Goal: Complete application form

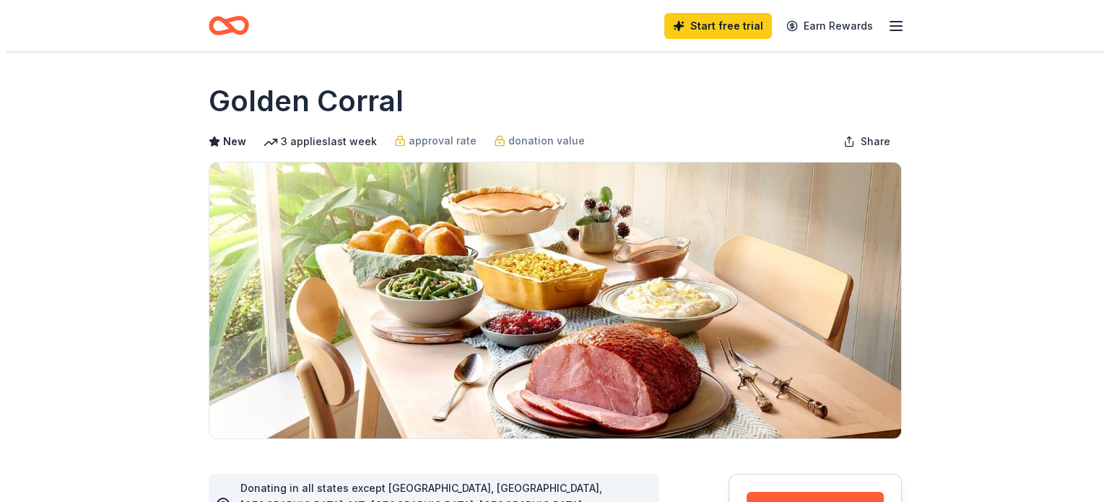
scroll to position [144, 0]
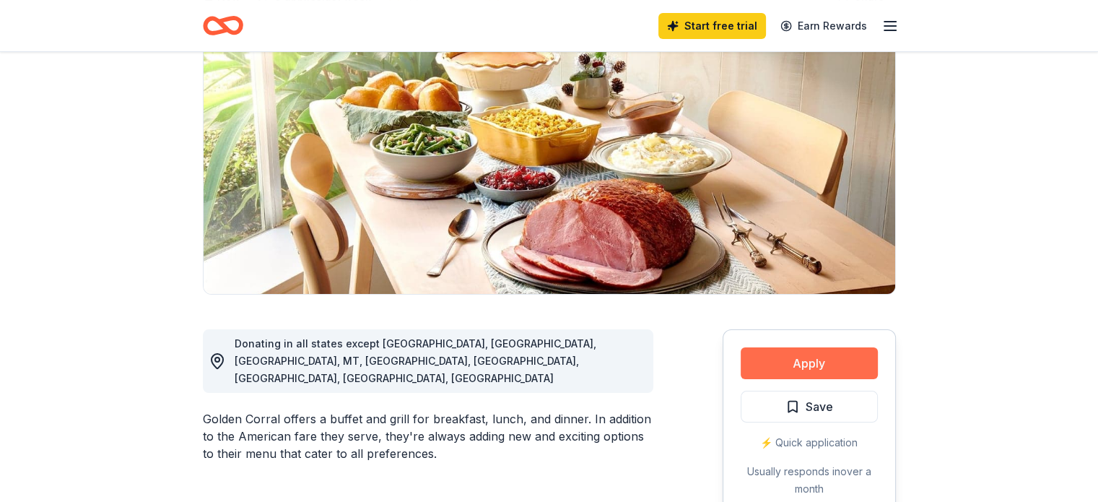
click at [804, 363] on button "Apply" at bounding box center [809, 363] width 137 height 32
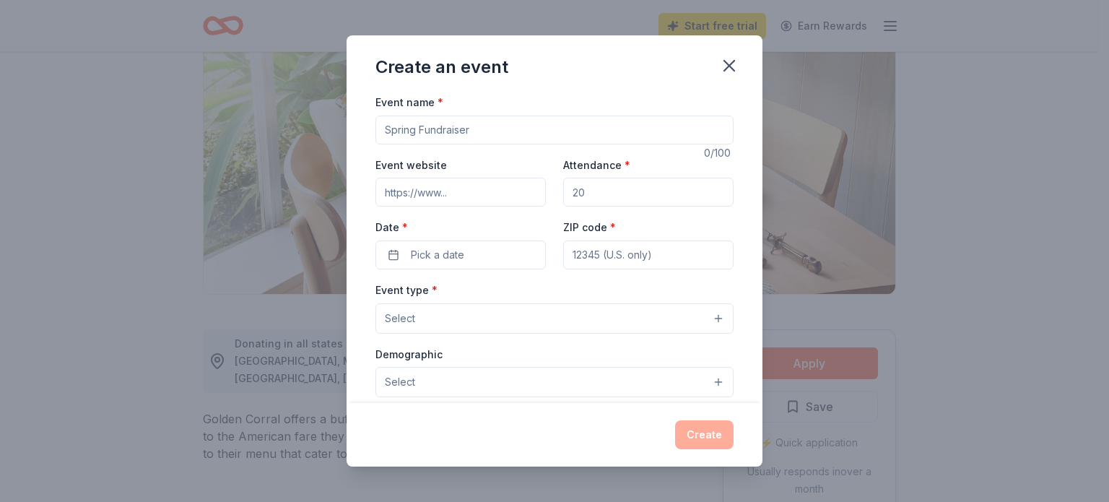
drag, startPoint x: 479, startPoint y: 130, endPoint x: 318, endPoint y: 143, distance: 162.3
click at [318, 143] on div "Create an event Event name * 0 /100 Event website Attendance * Date * Pick a da…" at bounding box center [554, 251] width 1109 height 502
type input "Tricks, Treats & Tractor Seats- A Sensory Friendly Harvest"
click at [444, 190] on input "Event website" at bounding box center [460, 192] width 170 height 29
paste input "[URL][DOMAIN_NAME]"
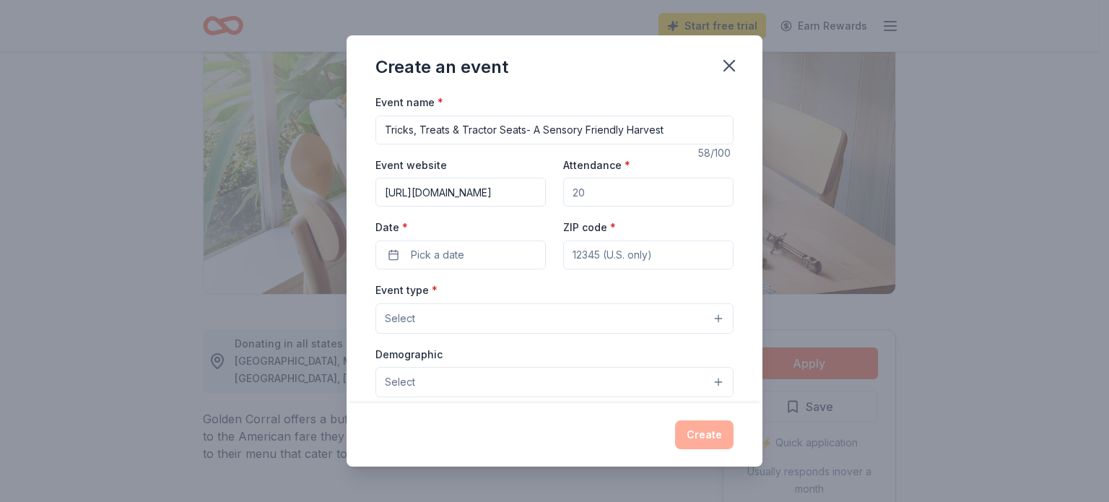
scroll to position [0, 287]
type input "[URL][DOMAIN_NAME]"
click at [633, 196] on input "Attendance *" at bounding box center [648, 192] width 170 height 29
type input "200"
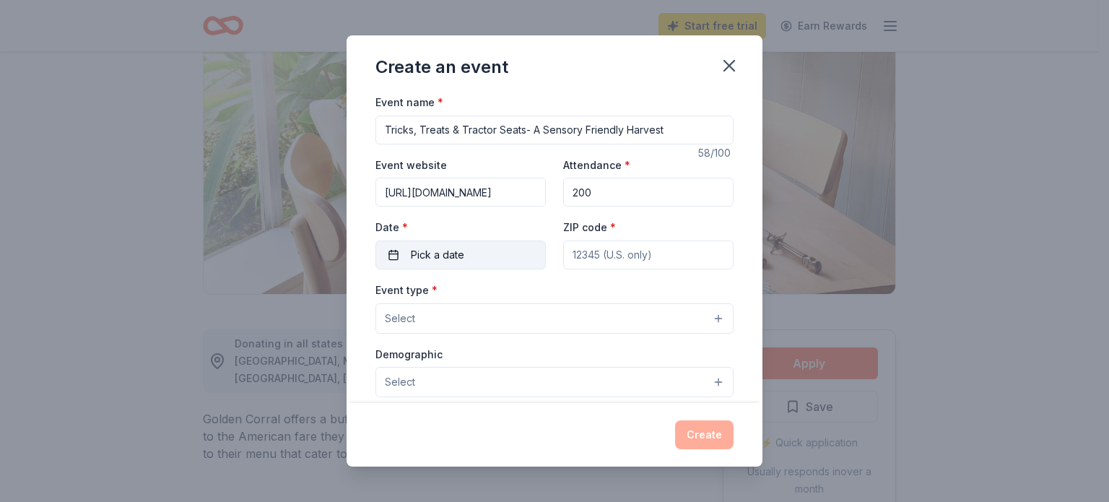
click at [477, 256] on button "Pick a date" at bounding box center [460, 254] width 170 height 29
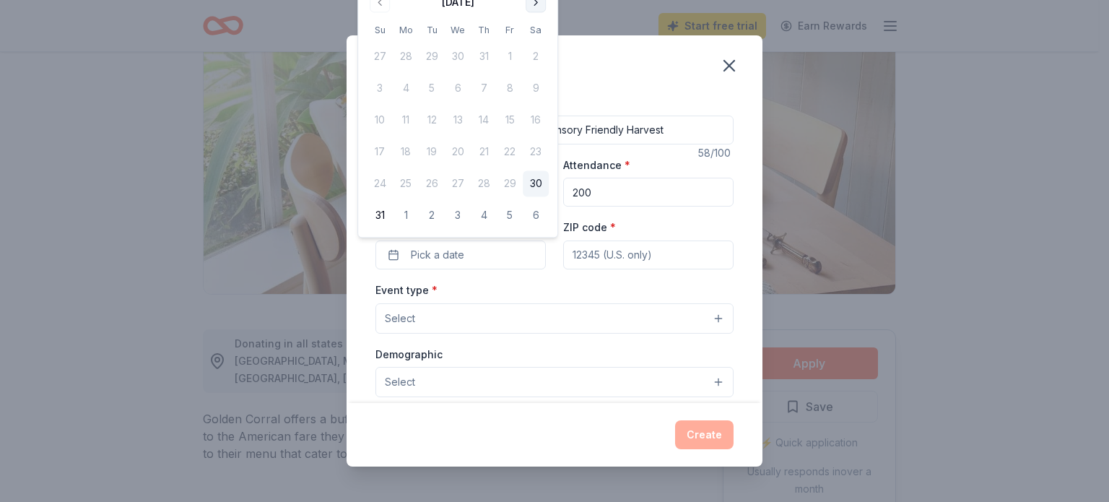
click at [534, 5] on button "Go to next month" at bounding box center [536, 2] width 20 height 20
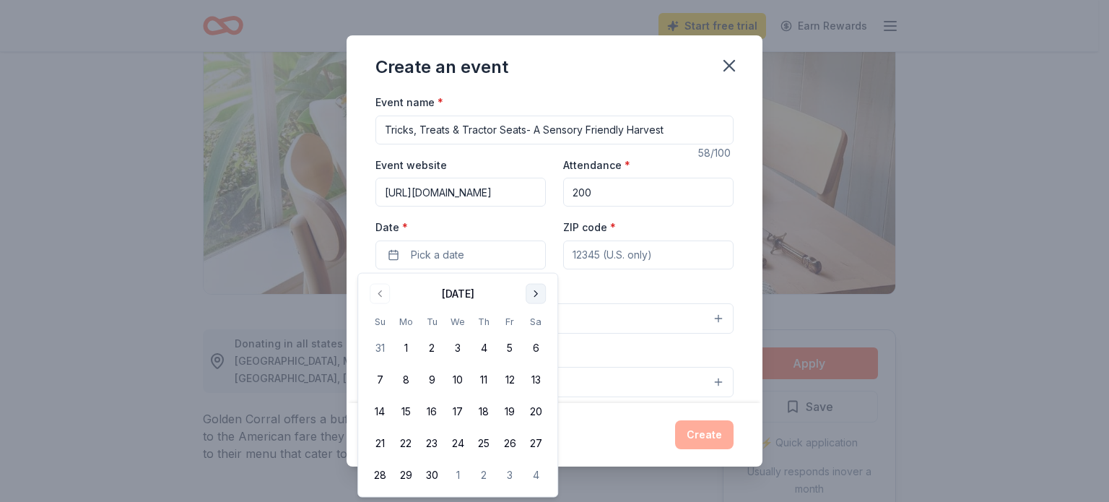
click at [535, 292] on button "Go to next month" at bounding box center [536, 294] width 20 height 20
click at [535, 383] on button "11" at bounding box center [536, 380] width 26 height 26
click at [620, 251] on input "ZIP code *" at bounding box center [648, 254] width 170 height 29
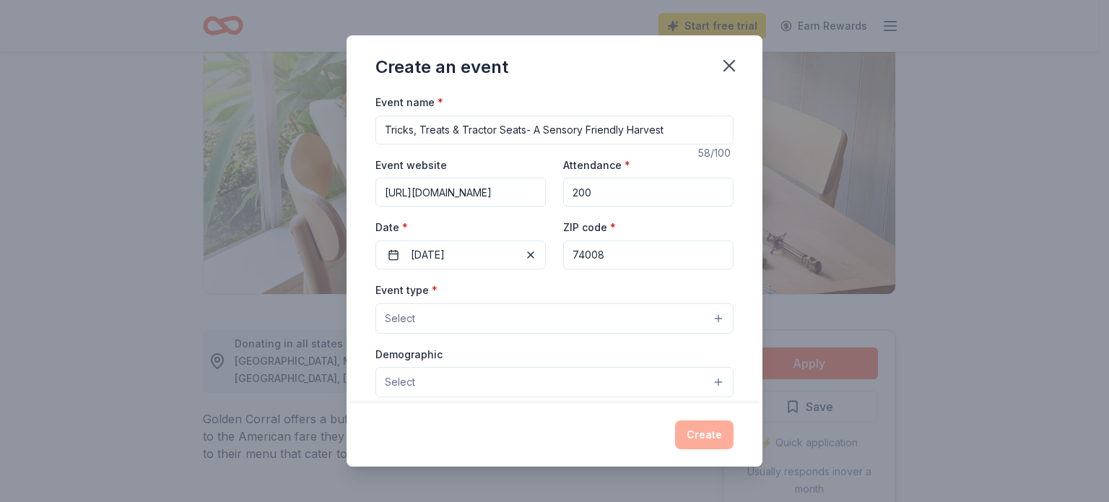
type input "74008"
click at [528, 320] on button "Select" at bounding box center [554, 318] width 358 height 30
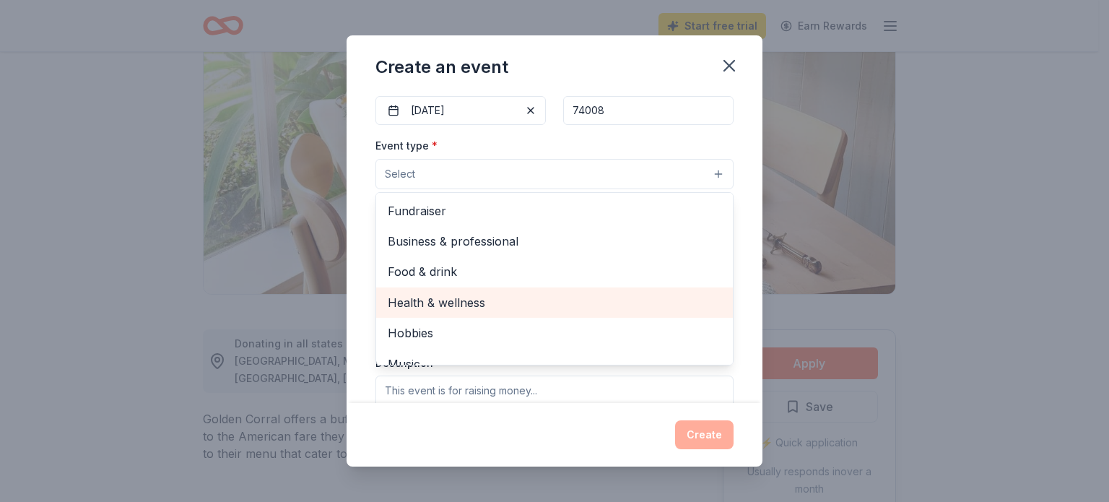
scroll to position [72, 0]
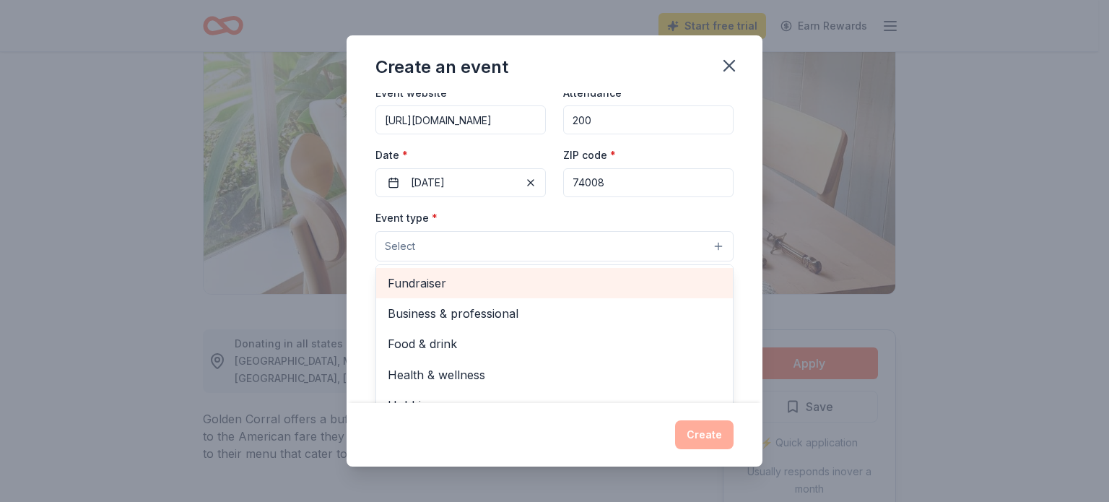
click at [503, 286] on span "Fundraiser" at bounding box center [555, 283] width 334 height 19
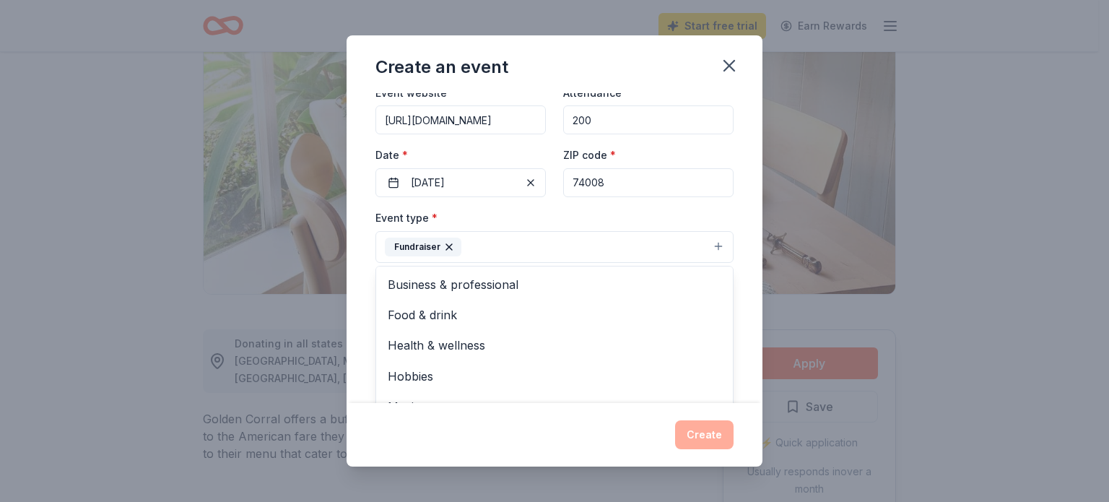
click at [735, 234] on div "Event name * Tricks, Treats & Tractor Seats- A Sensory Friendly Harvest 58 /100…" at bounding box center [555, 248] width 416 height 310
click at [430, 307] on button "Select" at bounding box center [554, 311] width 358 height 30
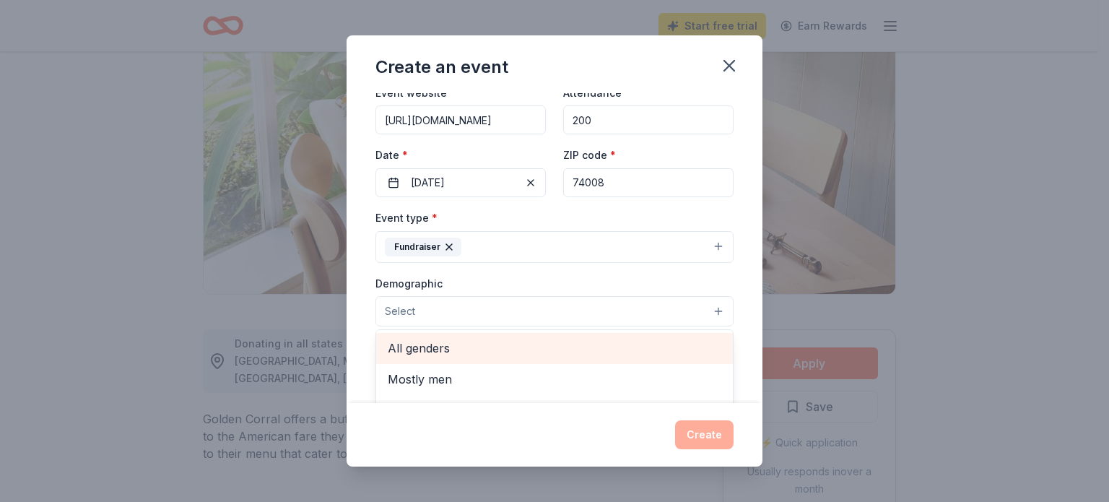
click at [434, 349] on span "All genders" at bounding box center [555, 348] width 334 height 19
click at [448, 342] on span "All ages" at bounding box center [555, 347] width 334 height 19
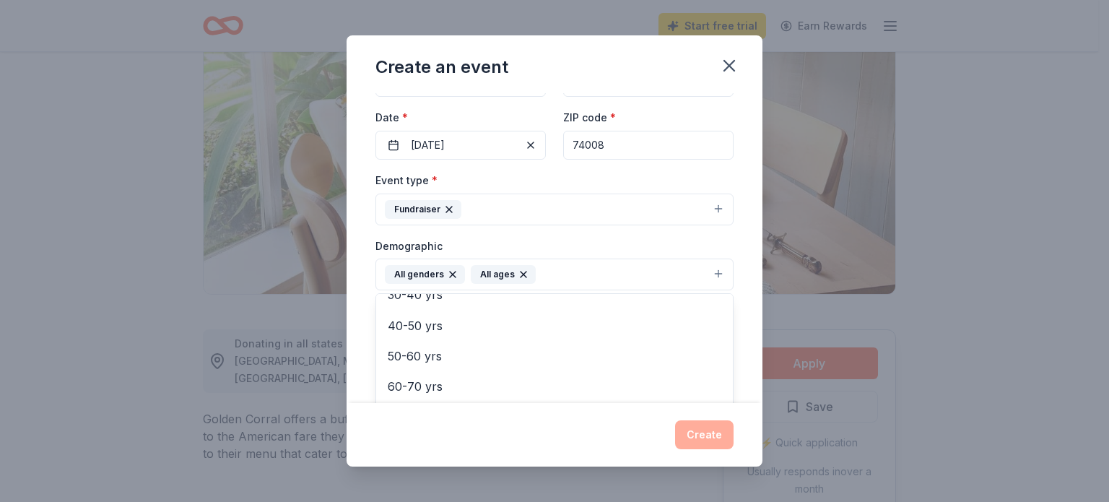
scroll to position [217, 0]
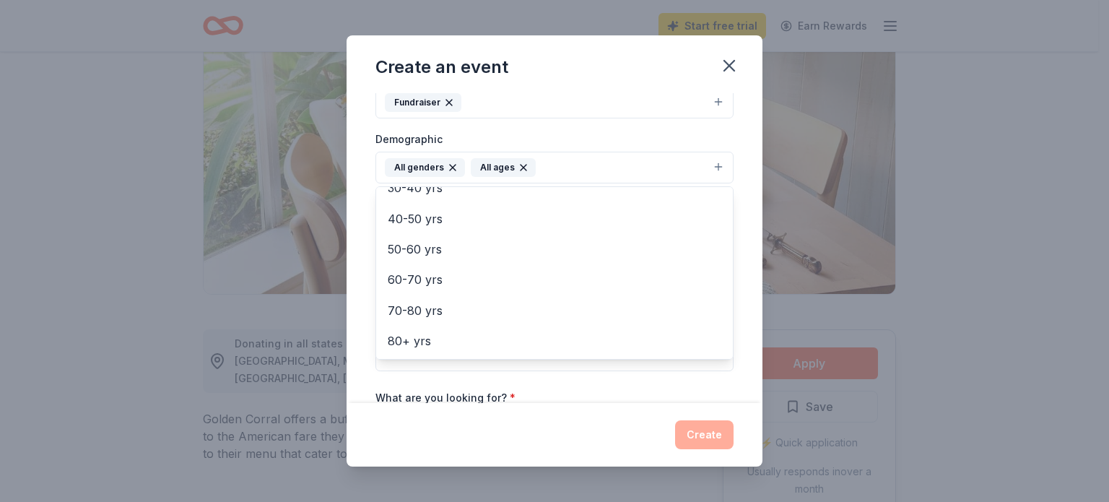
click at [734, 344] on div "Event name * Tricks, Treats & Tractor Seats- A Sensory Friendly Harvest 58 /100…" at bounding box center [555, 248] width 416 height 310
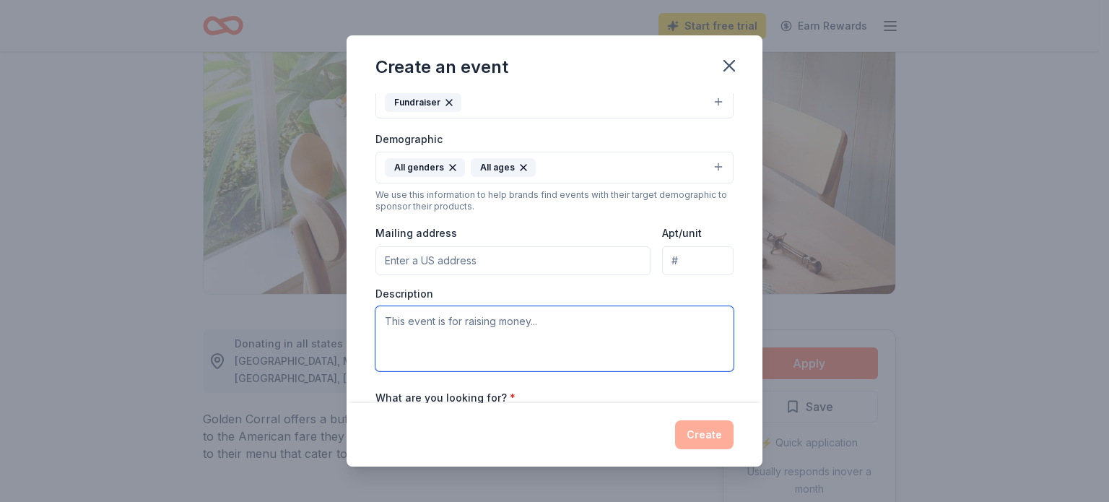
click at [466, 329] on textarea at bounding box center [554, 338] width 358 height 65
click at [459, 327] on textarea at bounding box center [554, 338] width 358 height 65
paste textarea "Lore Ipsumdolor si Ametc, a 189(e)(4) seddoeius, te incidid Utlabo, Etdolo & Ma…"
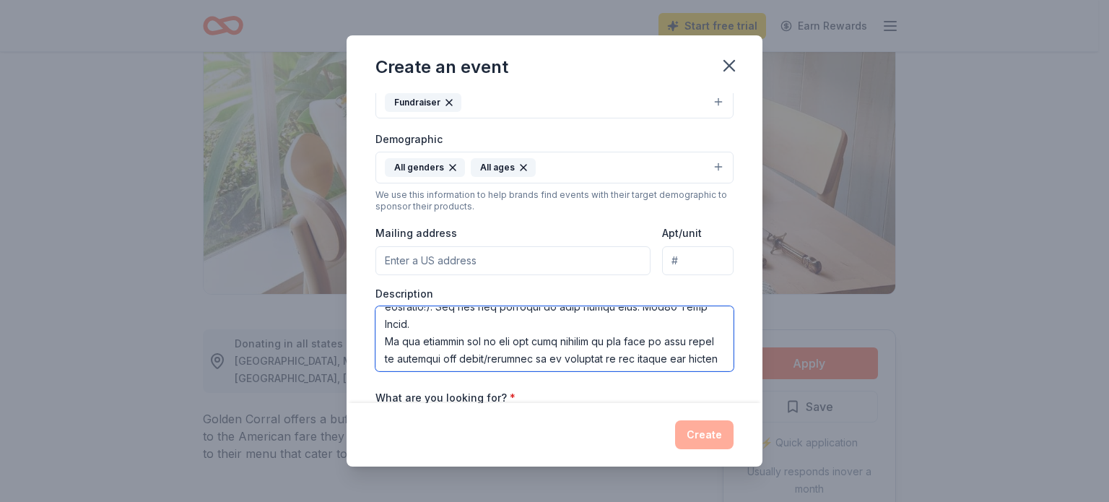
scroll to position [136, 0]
click at [499, 326] on textarea at bounding box center [554, 338] width 358 height 65
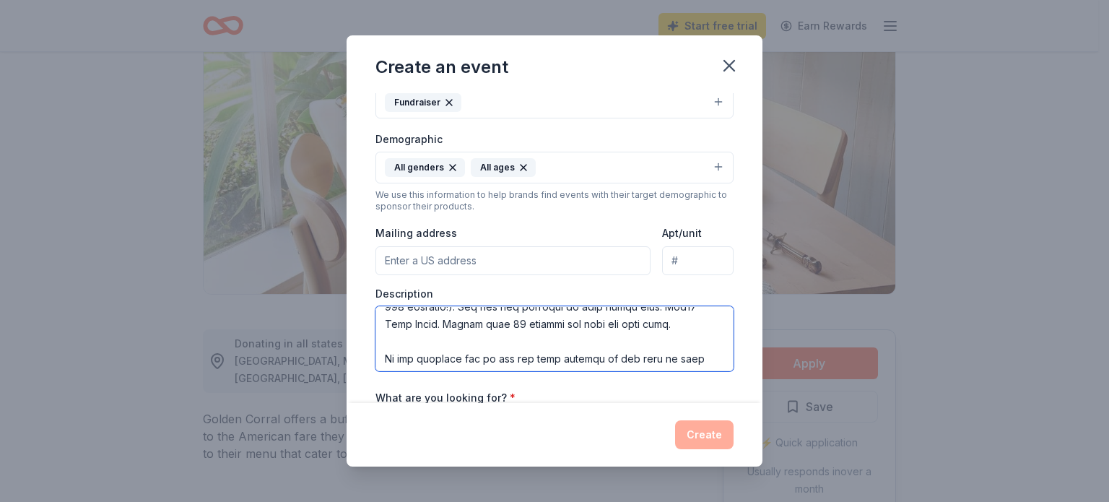
scroll to position [153, 0]
paste textarea "[URL][DOMAIN_NAME]"
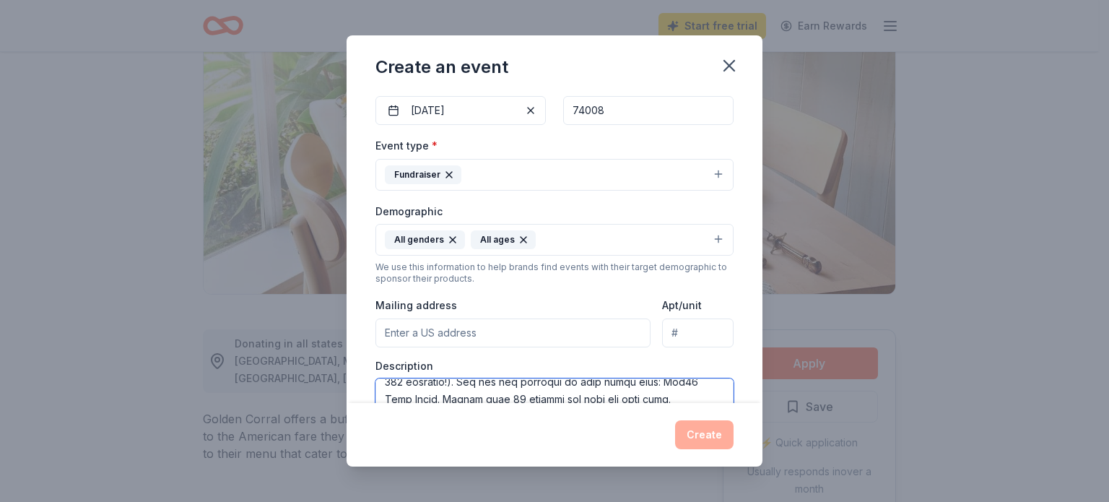
scroll to position [361, 0]
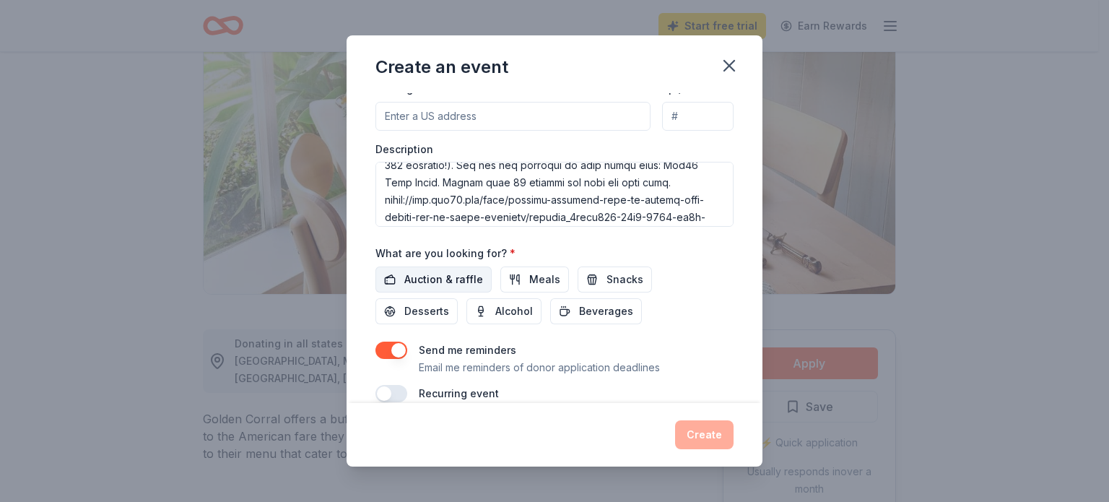
click at [450, 275] on span "Auction & raffle" at bounding box center [443, 279] width 79 height 17
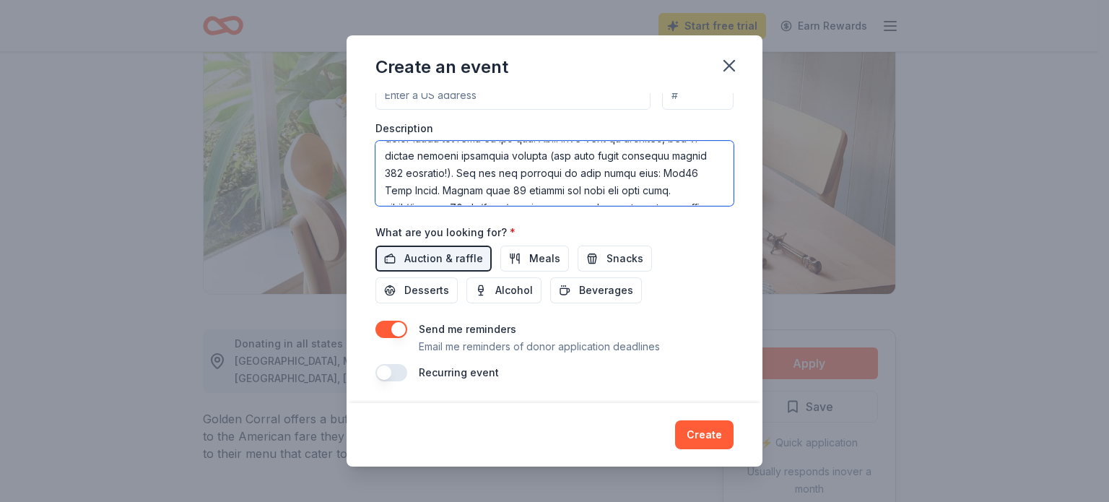
scroll to position [0, 0]
click at [680, 191] on textarea at bounding box center [554, 173] width 358 height 65
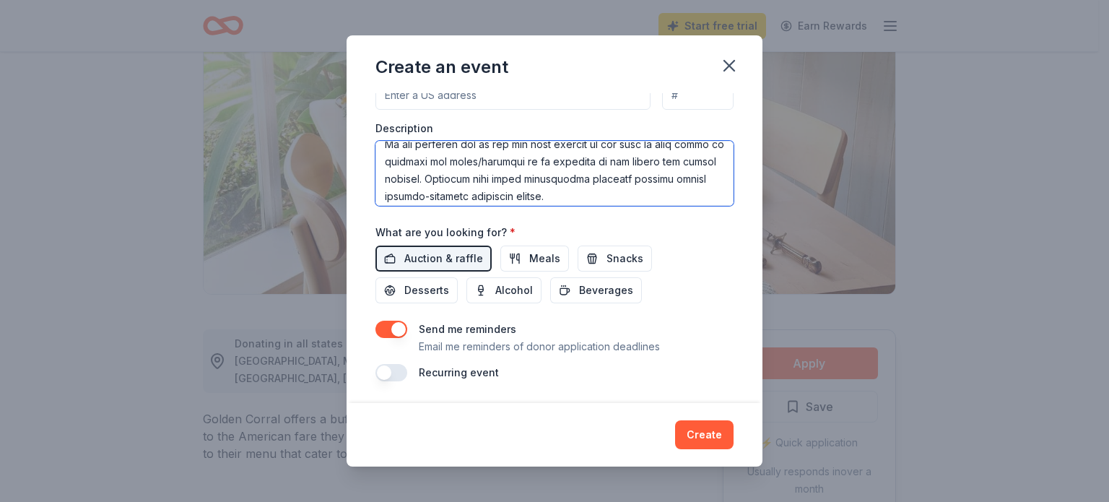
scroll to position [283, 0]
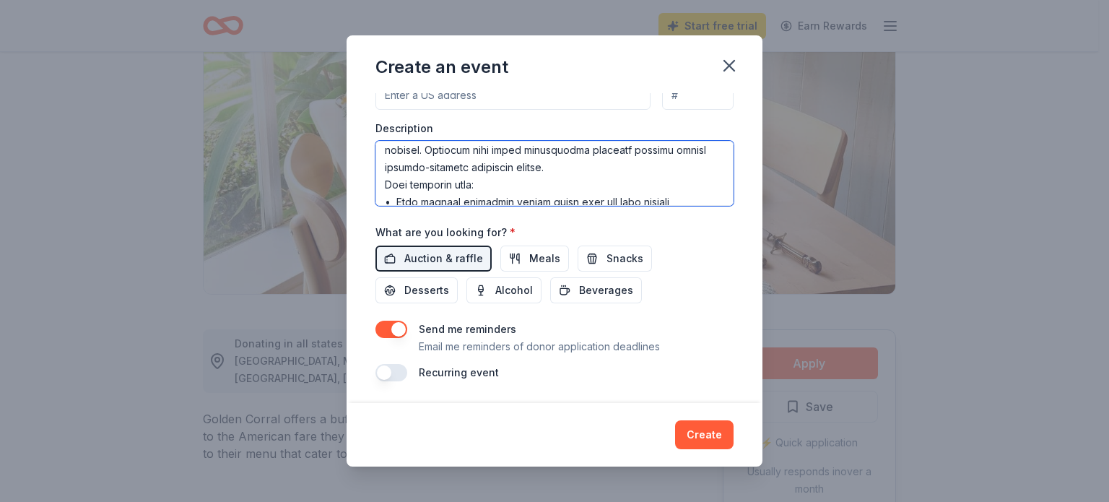
click at [671, 183] on textarea at bounding box center [554, 173] width 358 height 65
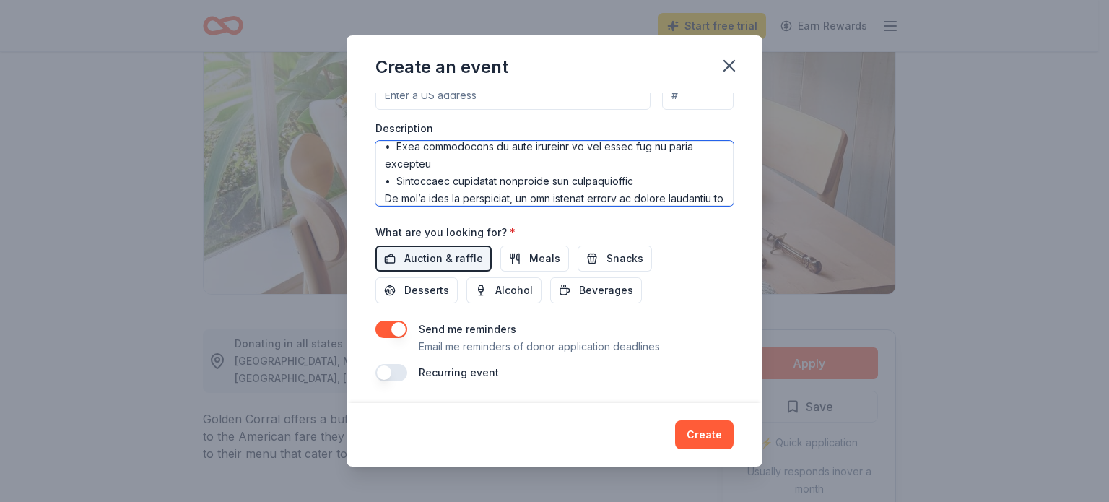
scroll to position [387, 0]
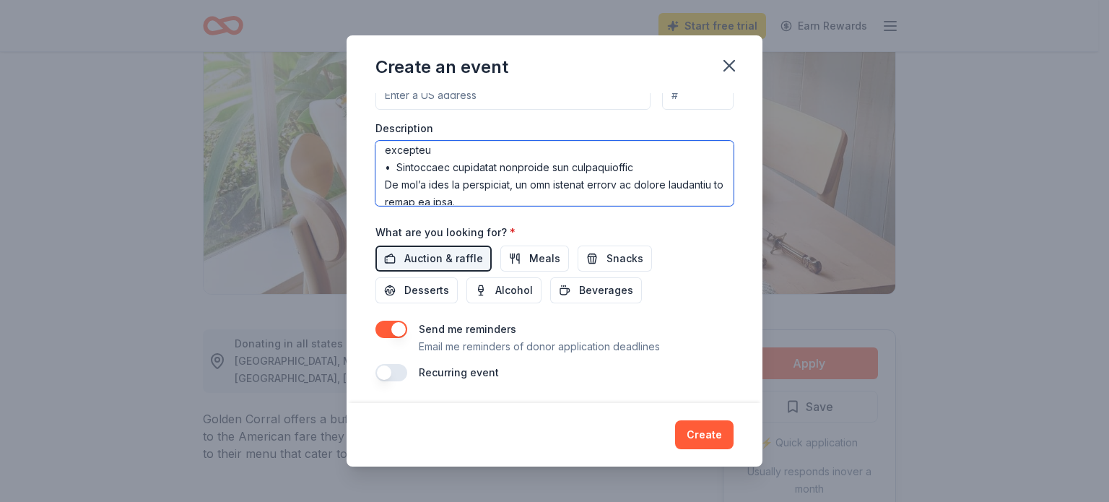
click at [682, 181] on textarea at bounding box center [554, 173] width 358 height 65
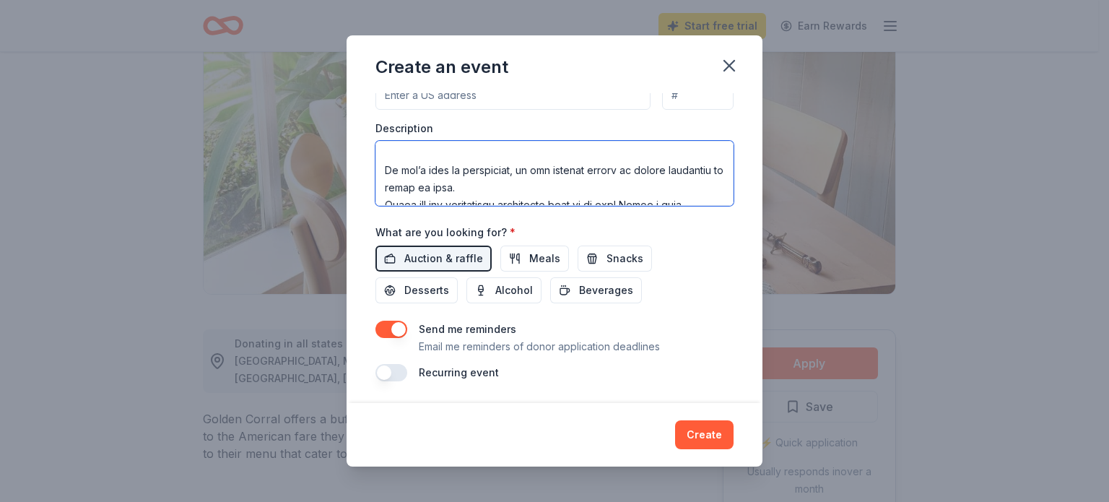
scroll to position [448, 0]
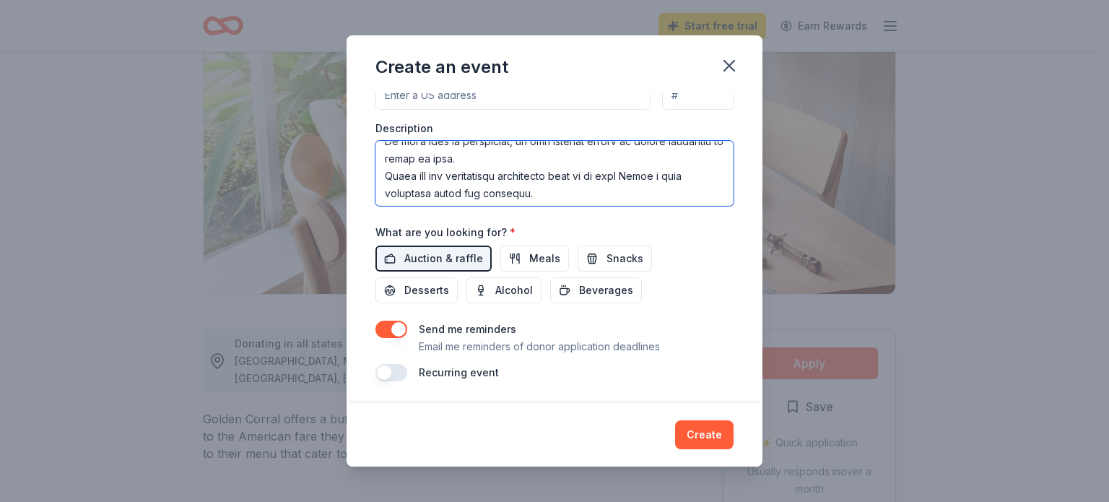
click at [540, 173] on textarea at bounding box center [554, 173] width 358 height 65
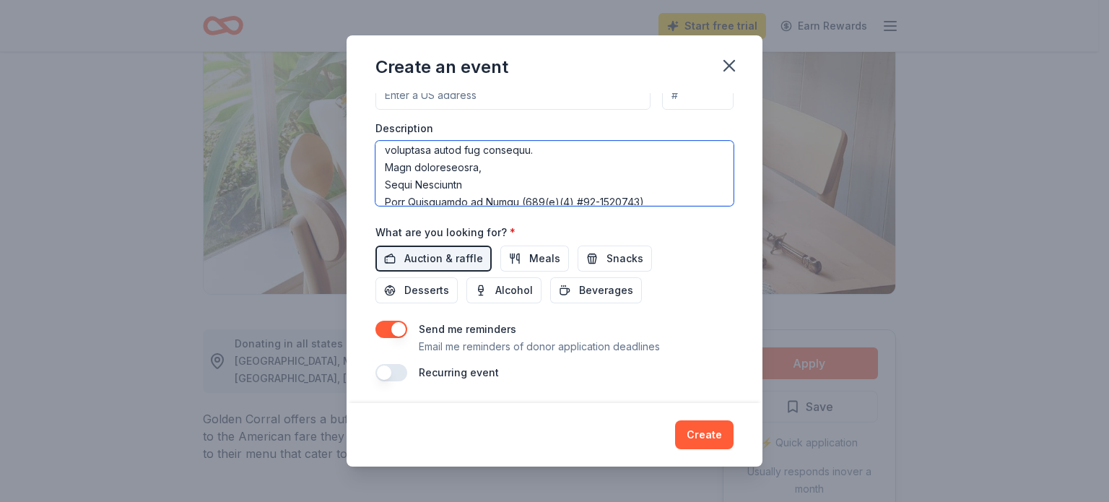
scroll to position [523, 0]
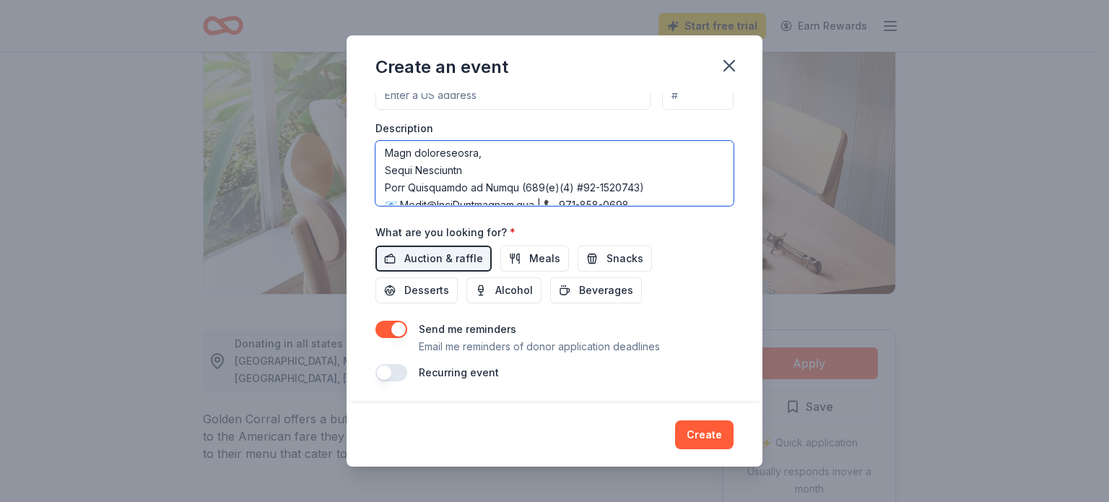
click at [554, 151] on textarea at bounding box center [554, 173] width 358 height 65
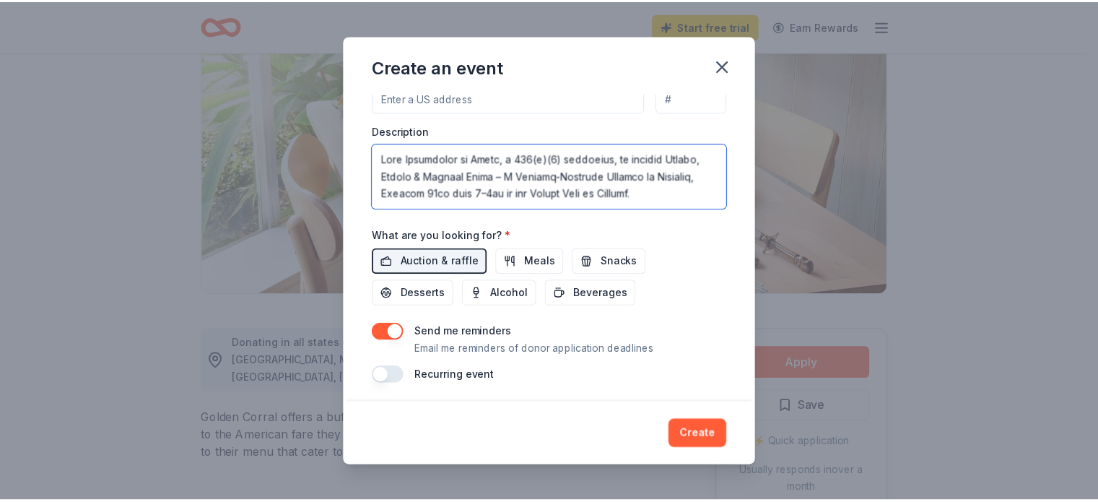
scroll to position [382, 0]
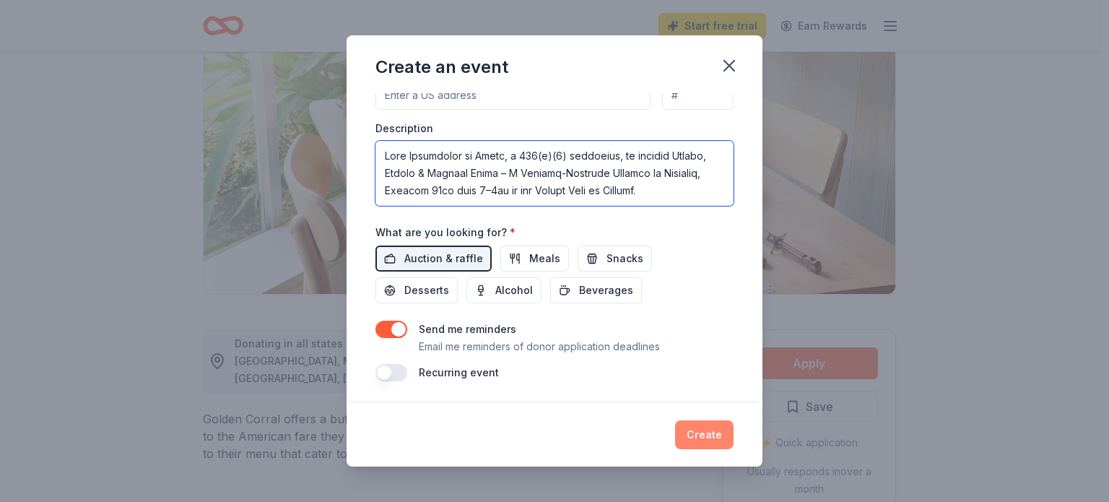
type textarea "Lore Ipsumdolor si Ametc, a 769(e)(2) seddoeius, te incidid Utlabo, Etdolo & Ma…"
click at [707, 440] on button "Create" at bounding box center [704, 434] width 58 height 29
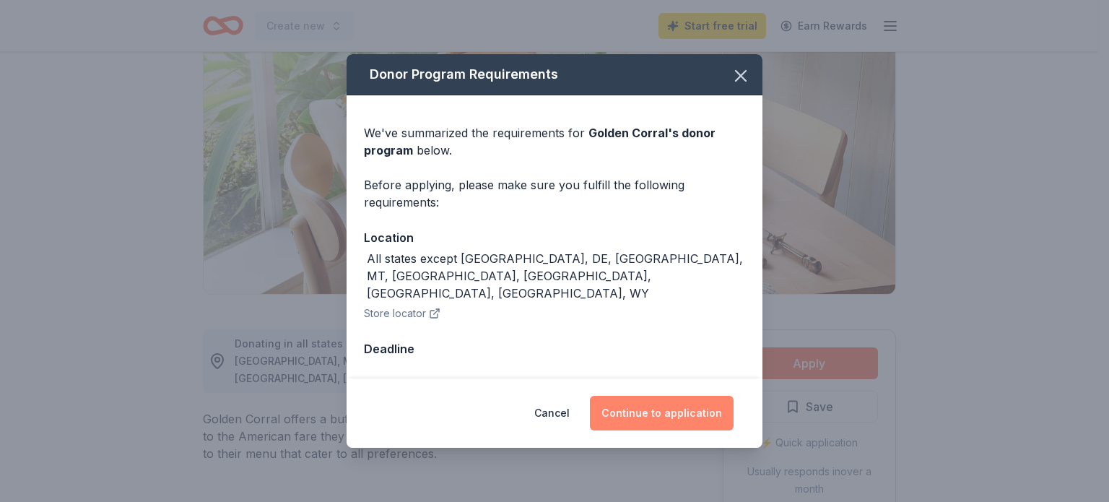
click at [674, 396] on button "Continue to application" at bounding box center [662, 413] width 144 height 35
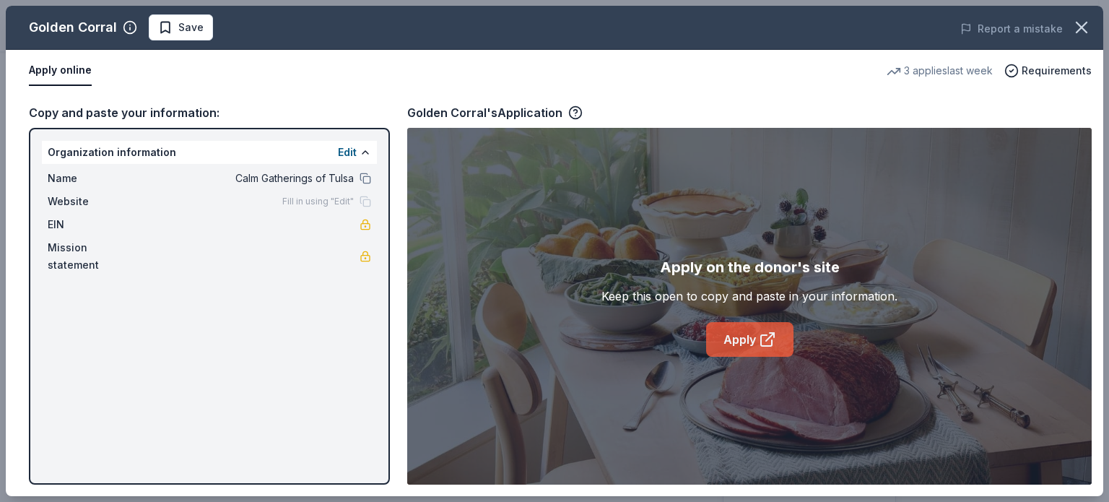
click at [742, 340] on link "Apply" at bounding box center [749, 339] width 87 height 35
click at [1082, 25] on icon "button" at bounding box center [1082, 27] width 10 height 10
